Goal: Check status

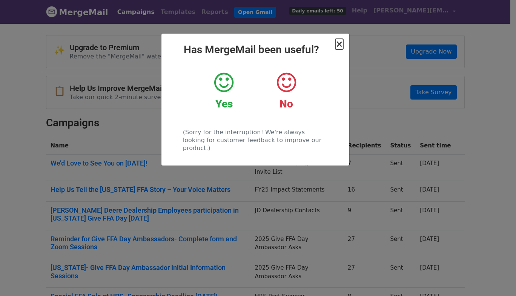
click at [339, 46] on span "×" at bounding box center [339, 44] width 8 height 11
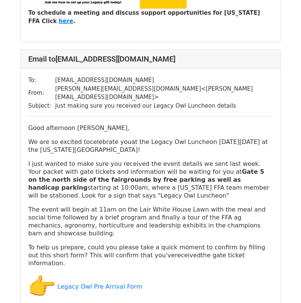
scroll to position [830, 0]
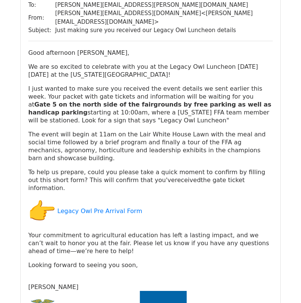
scroll to position [6368, 0]
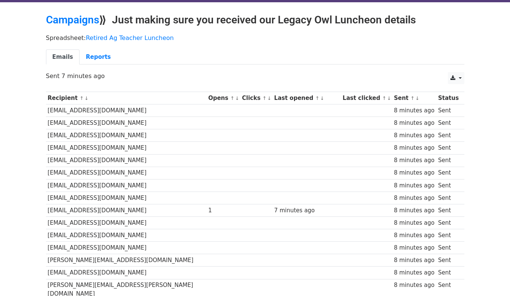
scroll to position [20, 0]
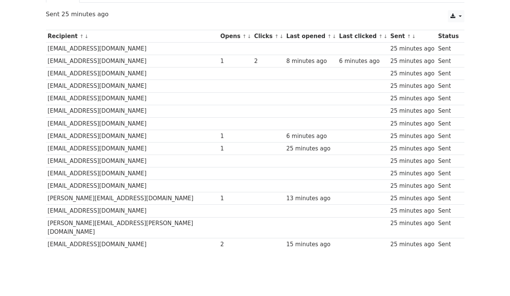
scroll to position [96, 0]
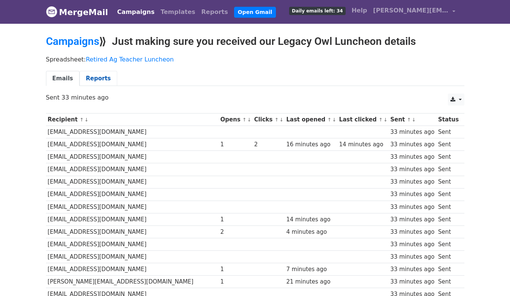
click at [90, 75] on link "Reports" at bounding box center [99, 78] width 38 height 15
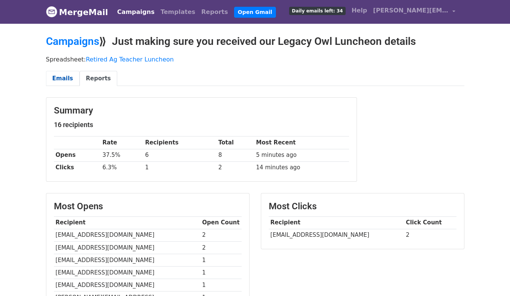
click at [66, 75] on link "Emails" at bounding box center [63, 78] width 34 height 15
